Goal: Navigation & Orientation: Find specific page/section

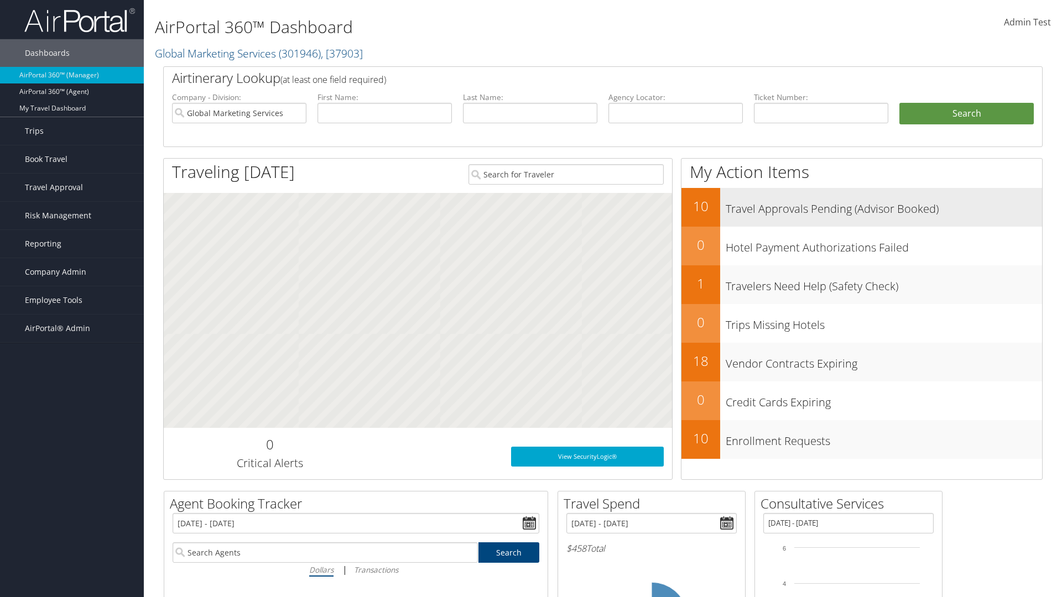
click at [884, 206] on h3 "Travel Approvals Pending (Advisor Booked)" at bounding box center [884, 206] width 316 height 21
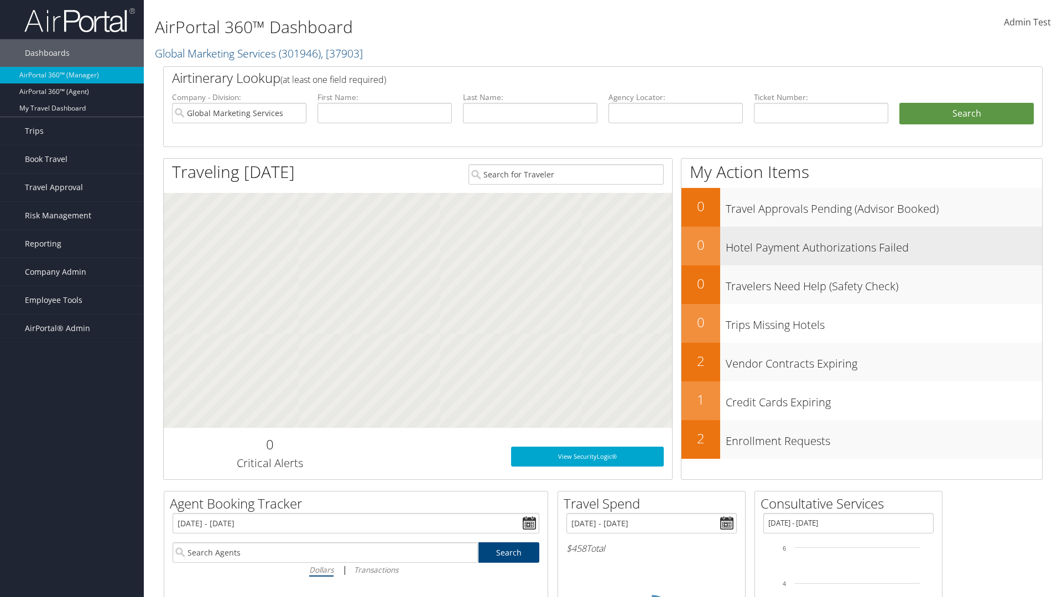
click at [884, 244] on h3 "Hotel Payment Authorizations Failed" at bounding box center [884, 244] width 316 height 21
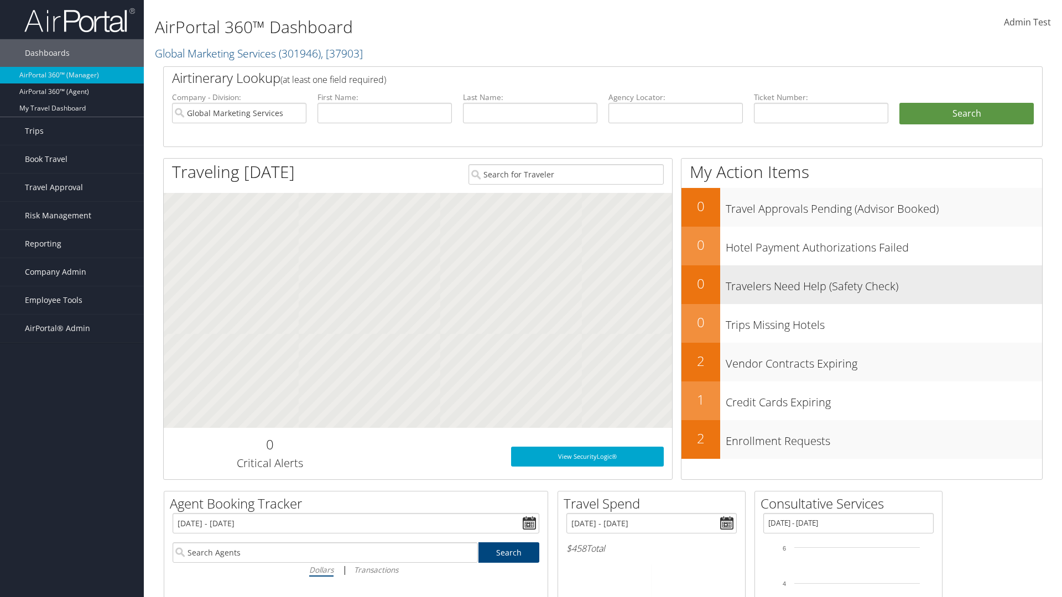
click at [884, 283] on h3 "Travelers Need Help (Safety Check)" at bounding box center [884, 283] width 316 height 21
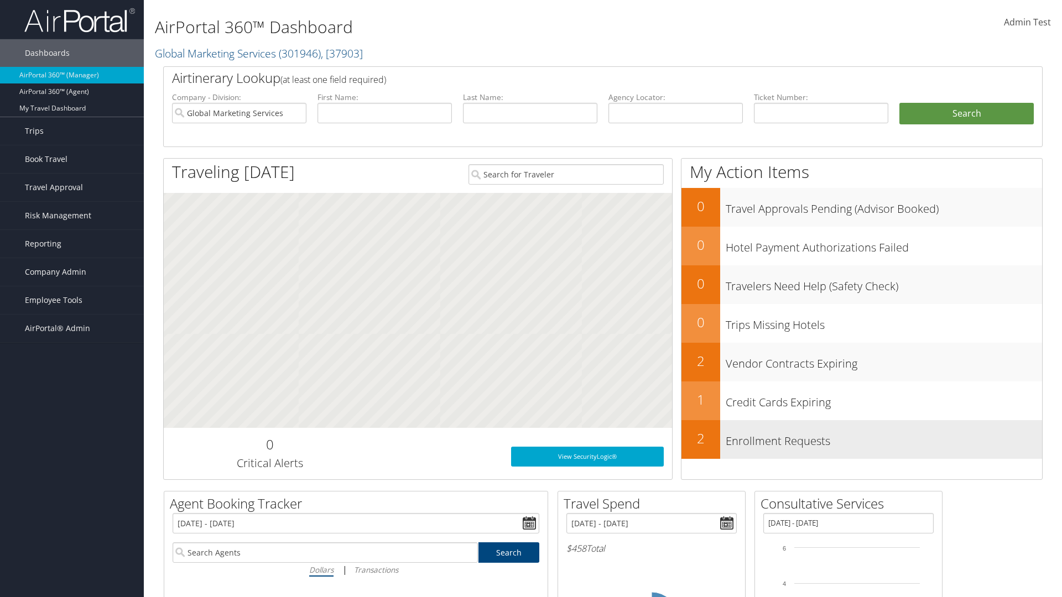
click at [884, 438] on h3 "Enrollment Requests" at bounding box center [884, 438] width 316 height 21
